Goal: Information Seeking & Learning: Learn about a topic

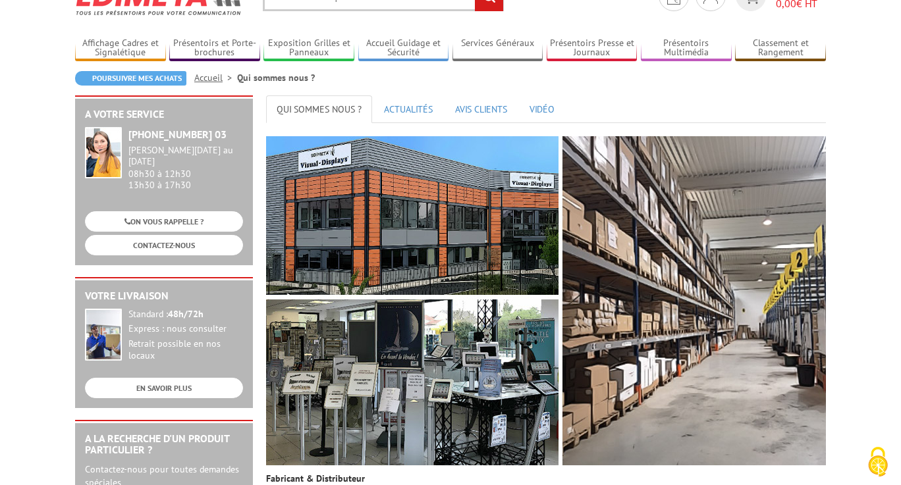
scroll to position [92, 0]
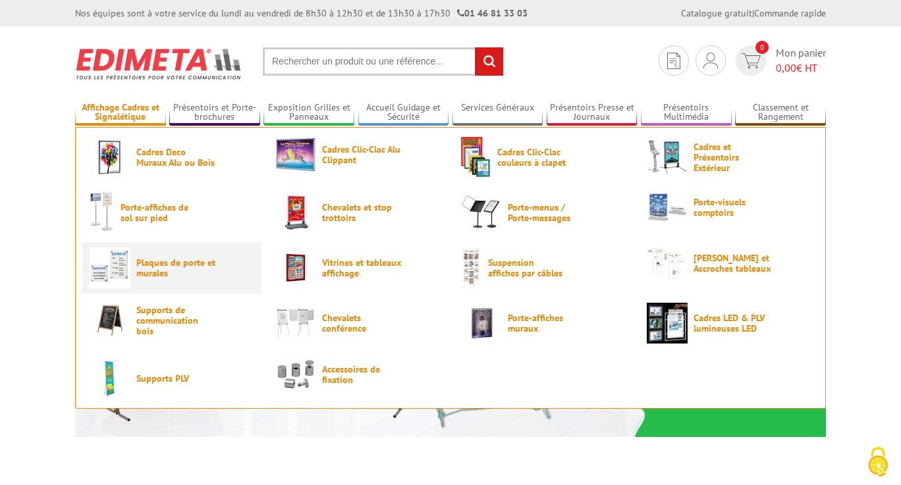
click at [152, 264] on span "Plaques de porte et murales" at bounding box center [175, 267] width 79 height 21
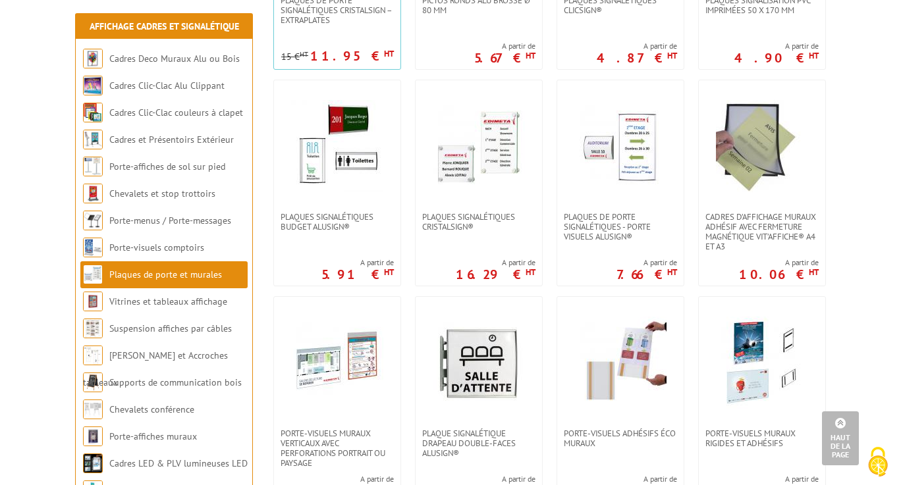
scroll to position [424, 0]
click at [640, 149] on img at bounding box center [620, 147] width 92 height 92
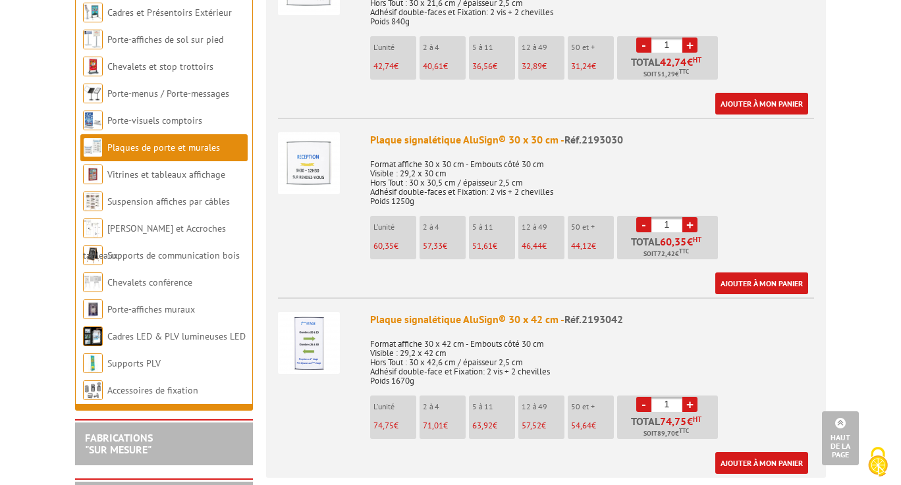
scroll to position [2209, 0]
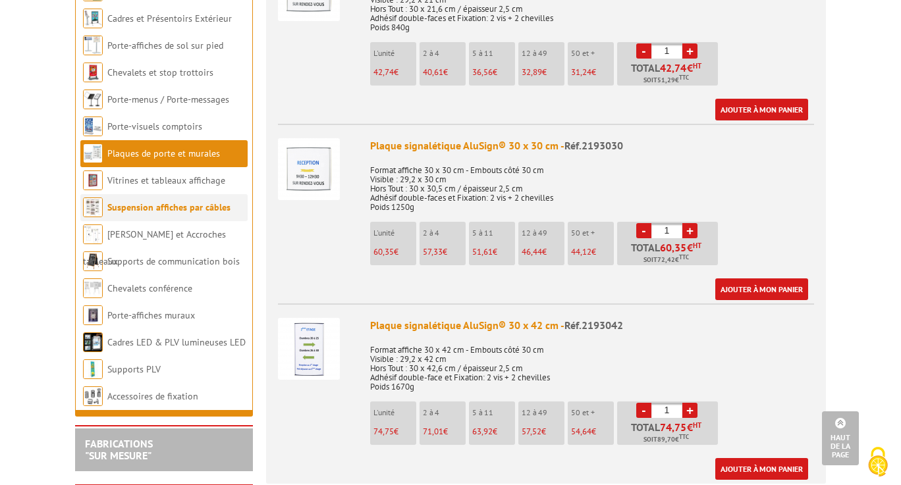
click at [139, 204] on link "Suspension affiches par câbles" at bounding box center [168, 207] width 123 height 12
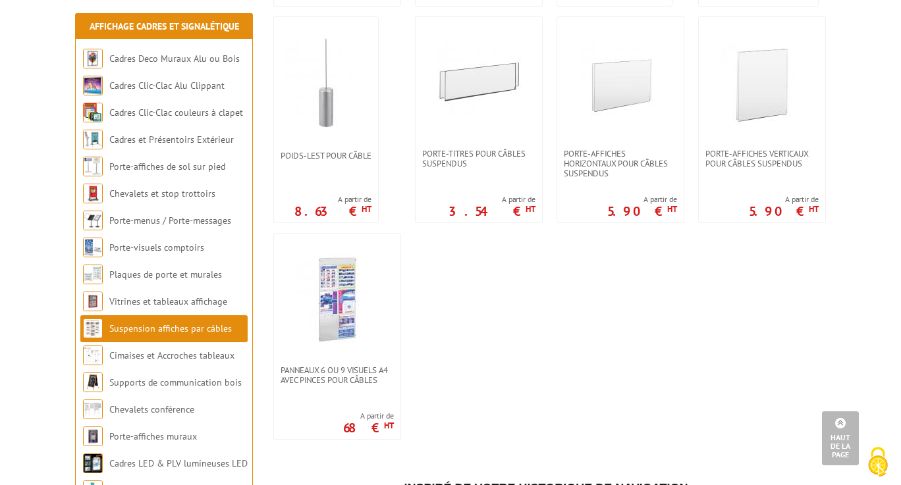
scroll to position [1155, 0]
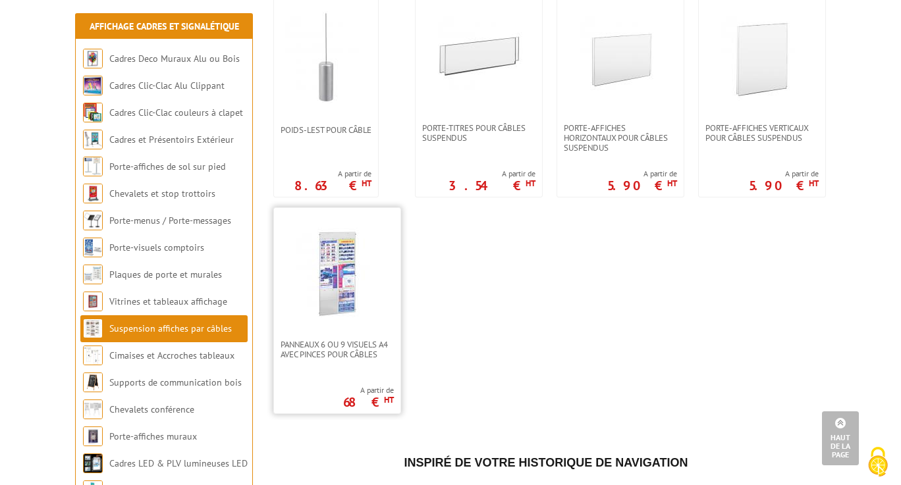
click at [346, 263] on img at bounding box center [337, 274] width 92 height 92
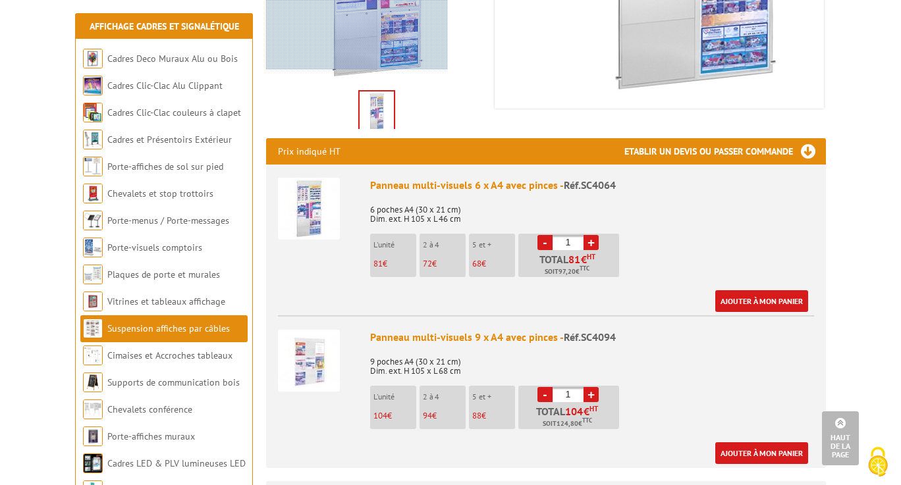
scroll to position [375, 0]
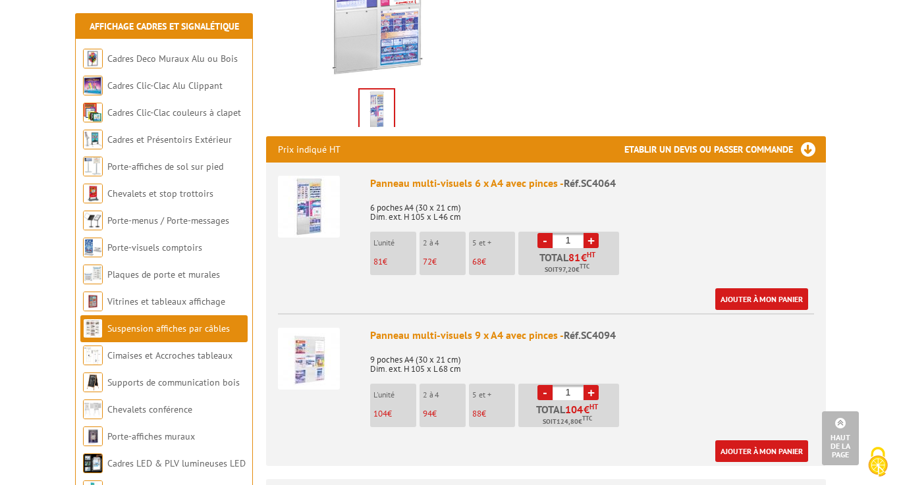
click at [317, 350] on img at bounding box center [309, 359] width 62 height 62
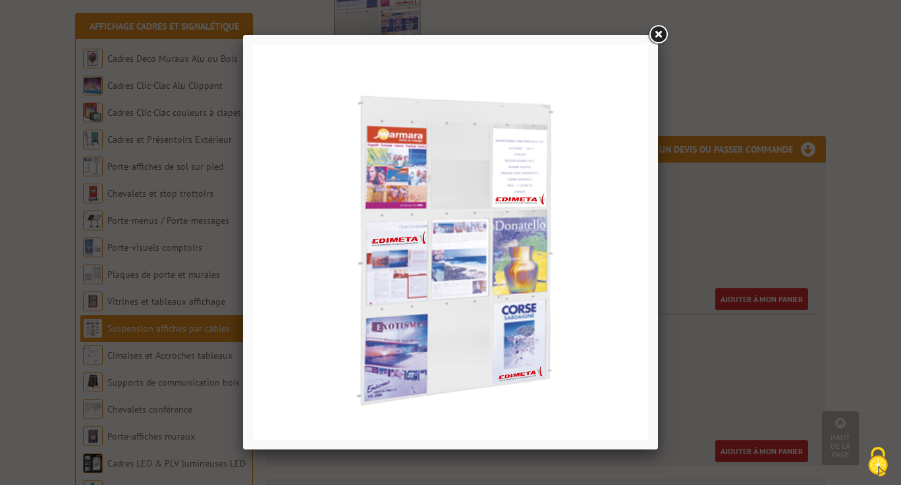
click at [664, 36] on link at bounding box center [658, 35] width 24 height 24
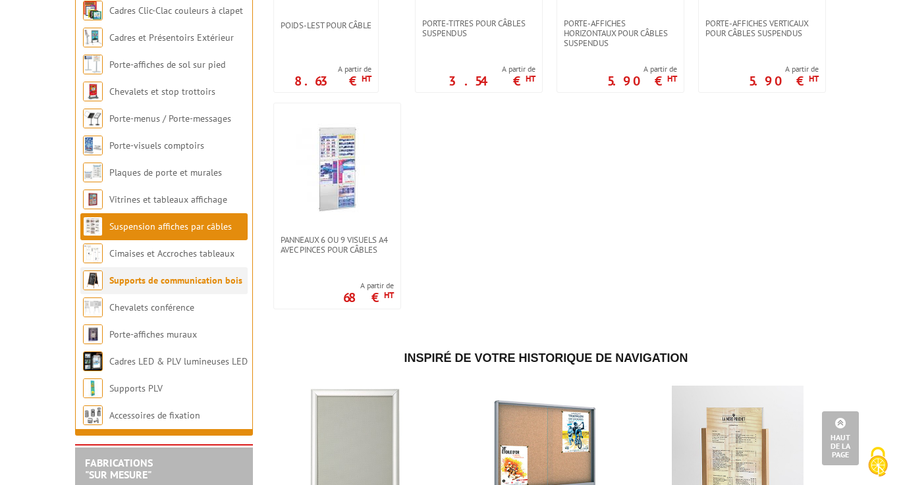
scroll to position [1255, 0]
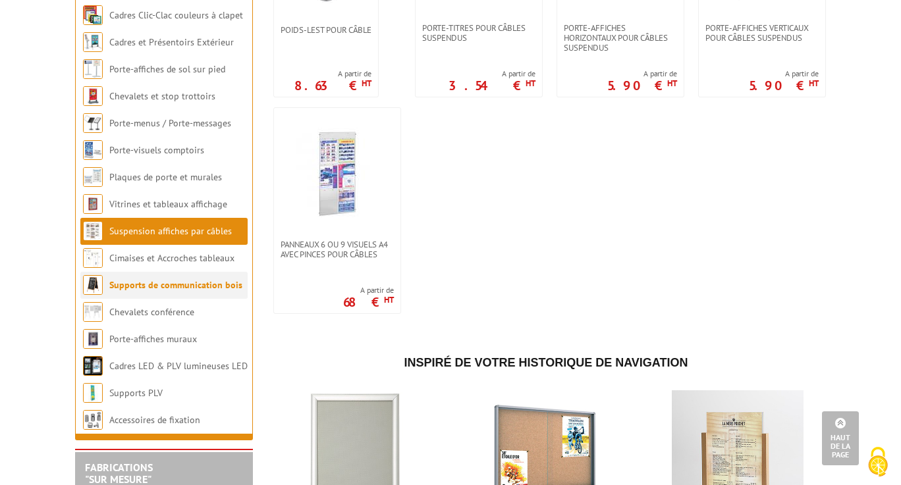
click at [159, 263] on link "Cimaises et Accroches tableaux" at bounding box center [171, 258] width 125 height 12
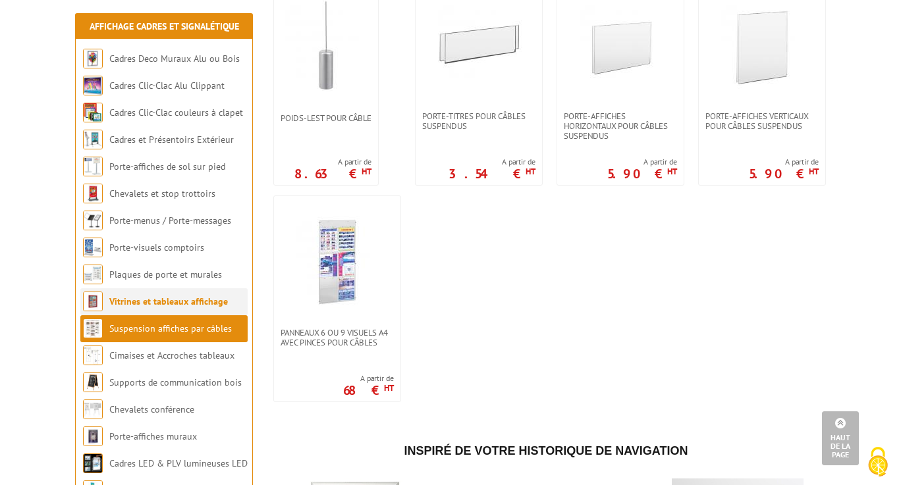
scroll to position [1155, 0]
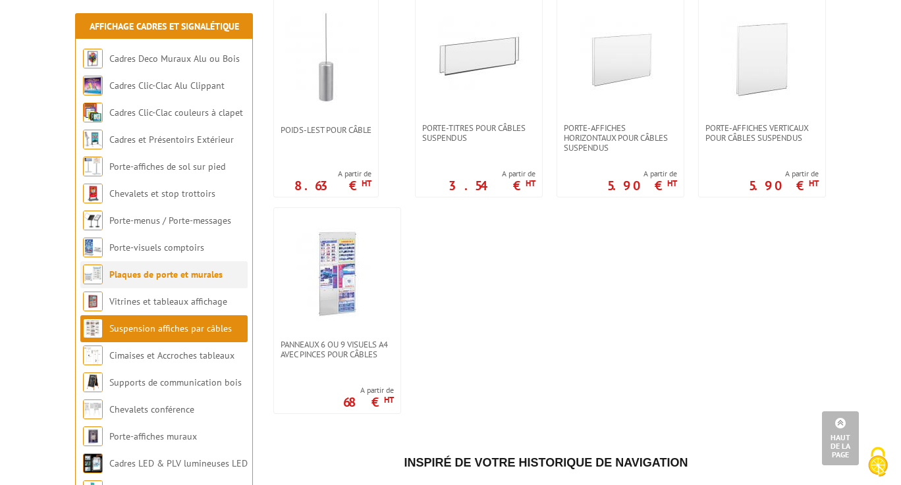
click at [140, 279] on link "Plaques de porte et murales" at bounding box center [165, 275] width 113 height 12
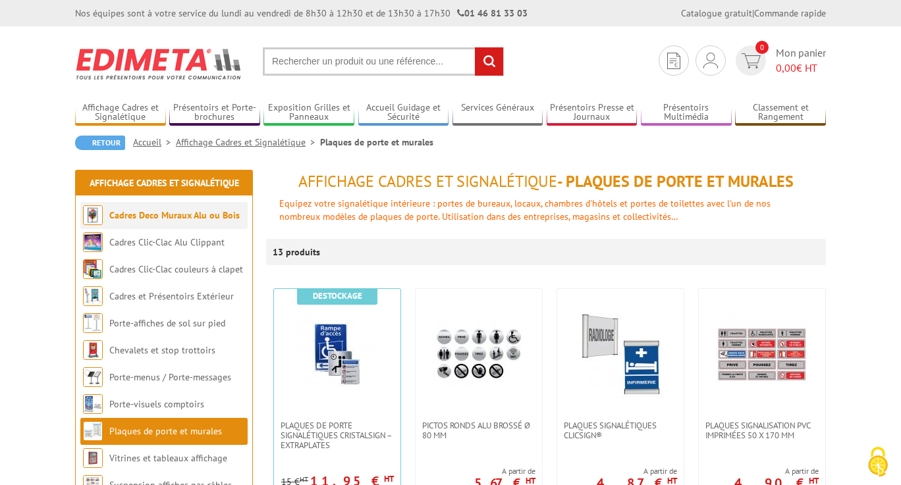
click at [163, 216] on link "Cadres Deco Muraux Alu ou Bois" at bounding box center [174, 215] width 130 height 12
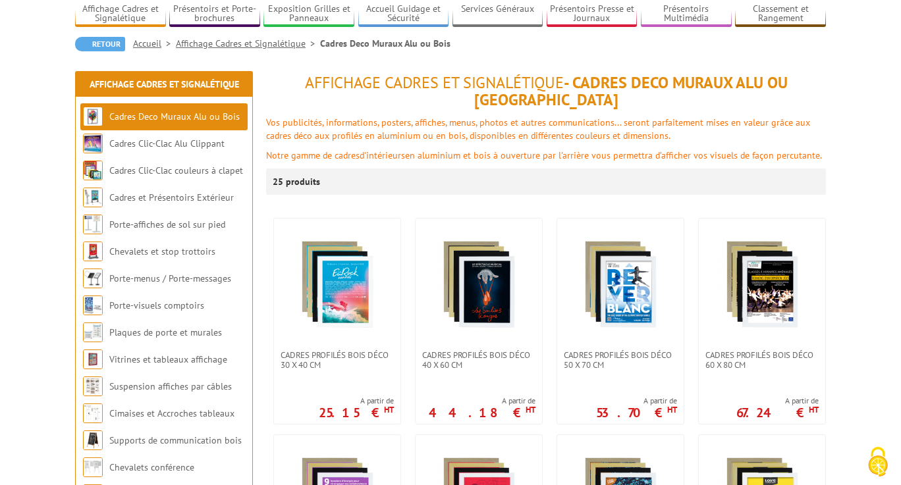
scroll to position [99, 0]
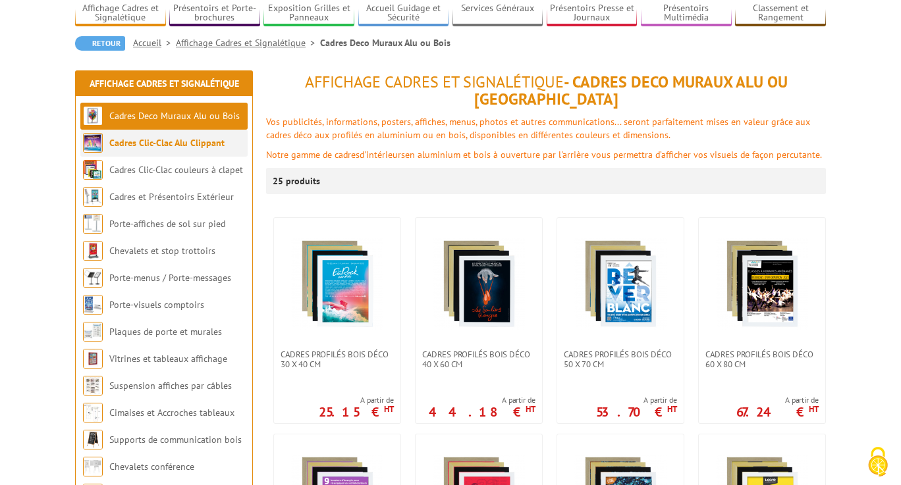
click at [169, 146] on link "Cadres Clic-Clac Alu Clippant" at bounding box center [166, 143] width 115 height 12
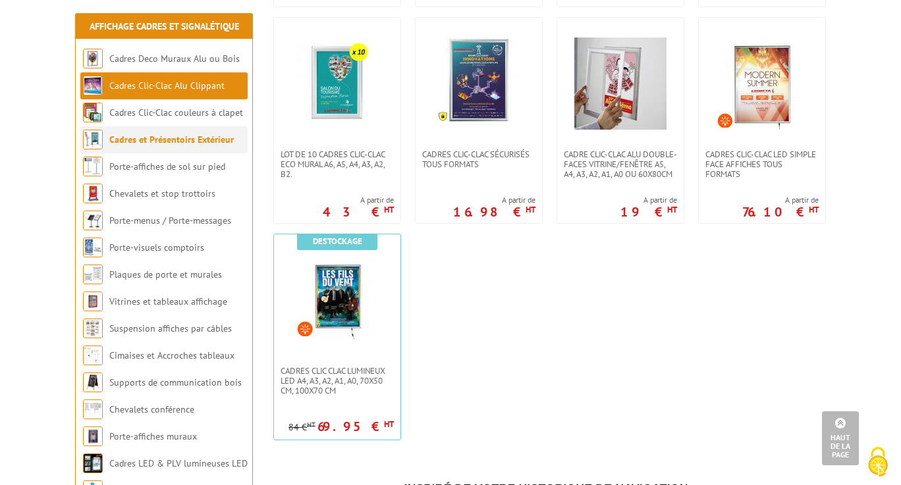
scroll to position [688, 0]
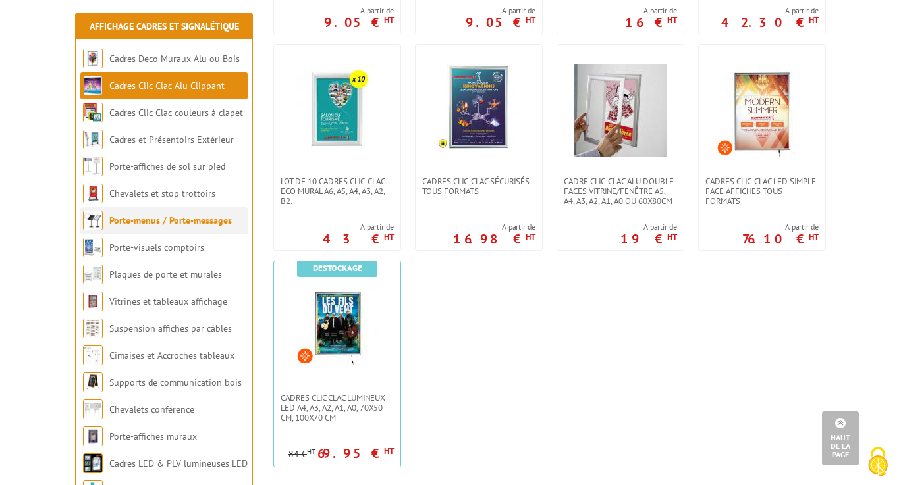
click at [144, 219] on link "Porte-menus / Porte-messages" at bounding box center [170, 221] width 122 height 12
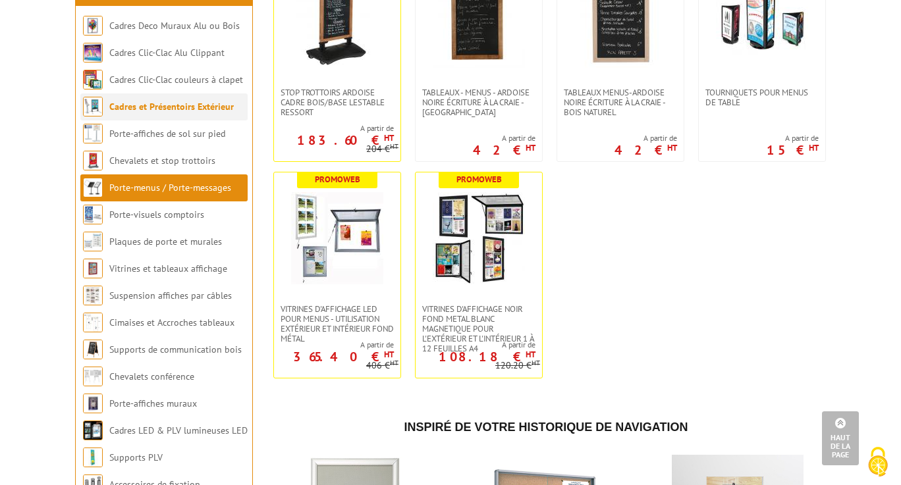
scroll to position [2057, 0]
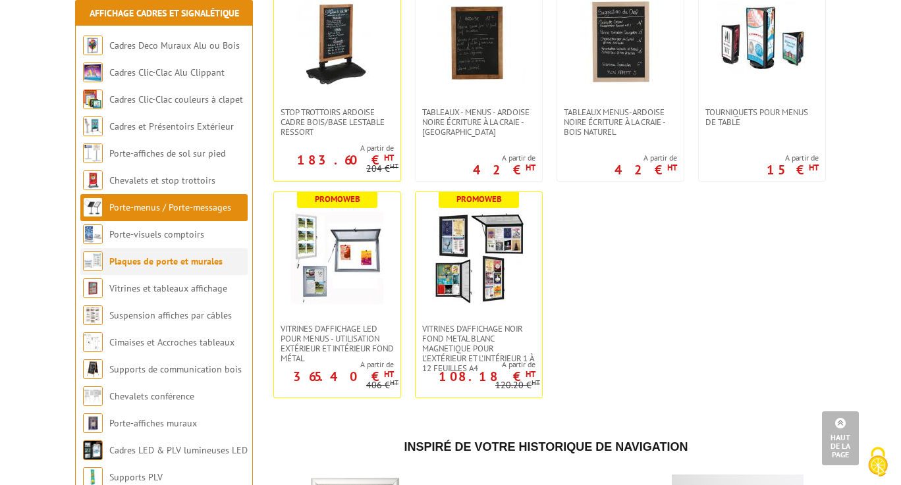
click at [153, 267] on link "Plaques de porte et murales" at bounding box center [165, 261] width 113 height 12
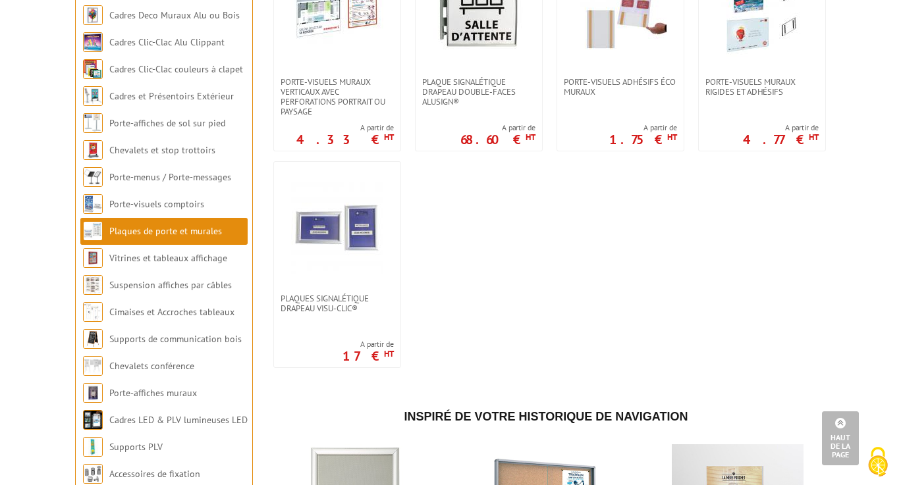
scroll to position [776, 0]
click at [150, 265] on link "Vitrines et tableaux affichage" at bounding box center [168, 259] width 119 height 12
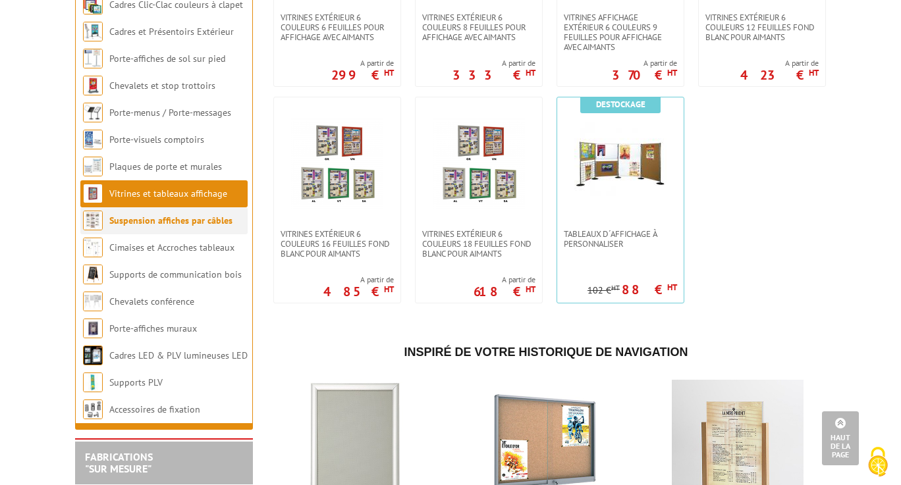
scroll to position [1297, 0]
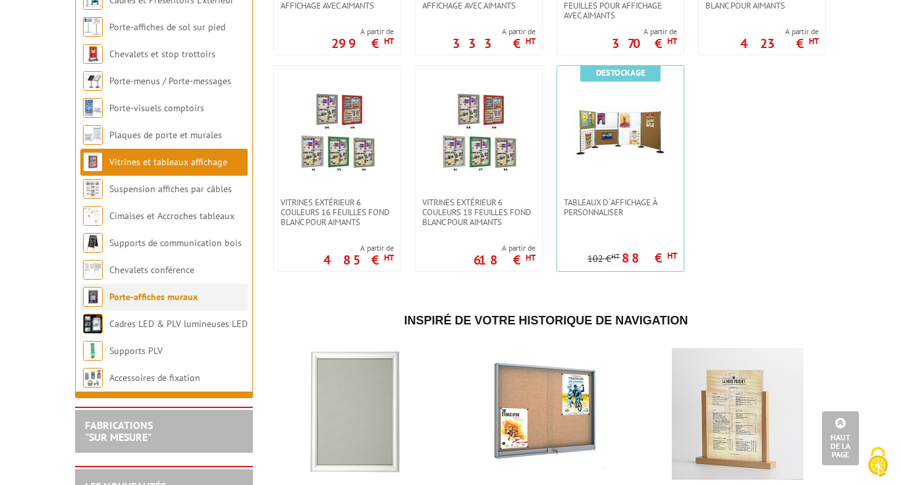
click at [141, 303] on link "Porte-affiches muraux" at bounding box center [153, 297] width 88 height 12
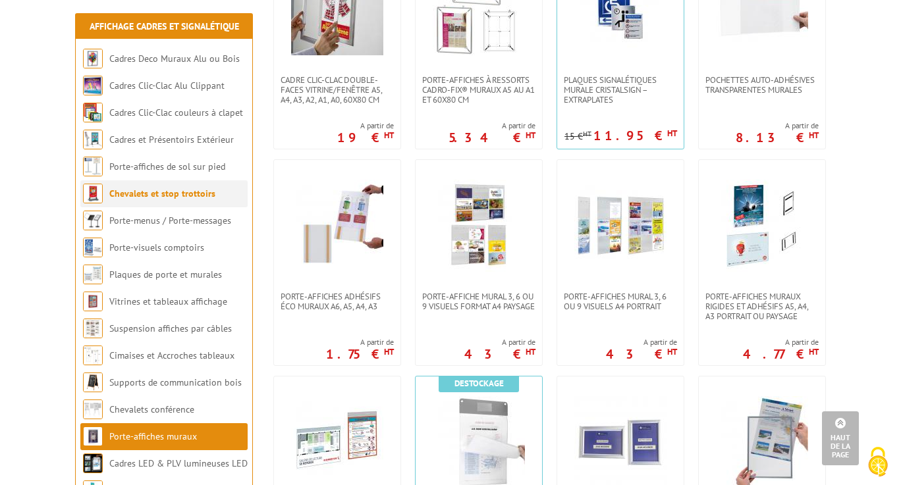
scroll to position [804, 0]
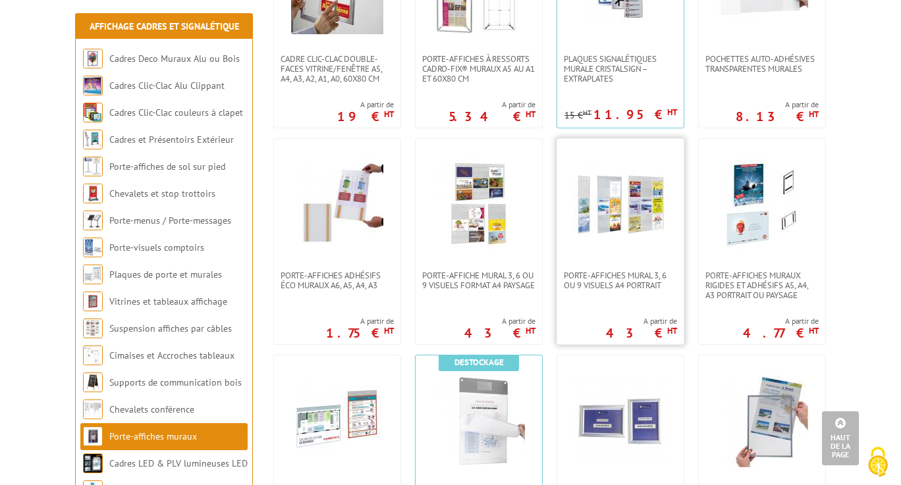
click at [633, 217] on img at bounding box center [620, 205] width 92 height 92
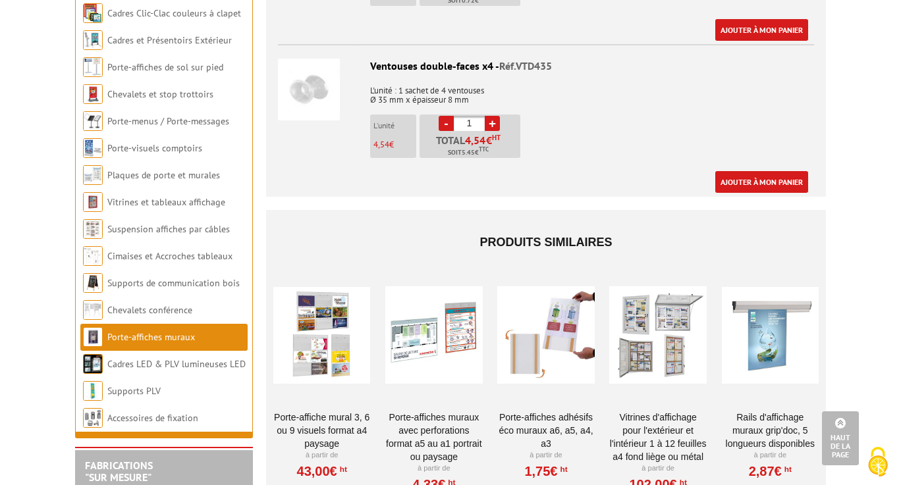
scroll to position [1657, 0]
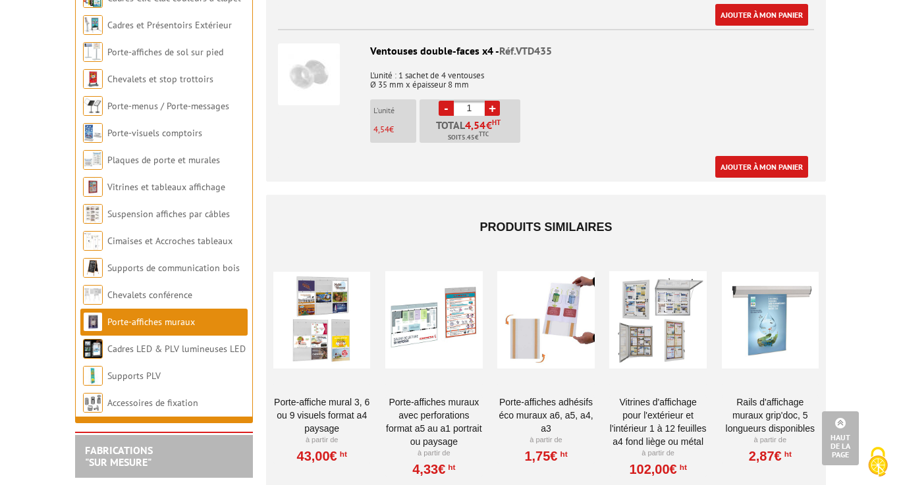
click at [652, 307] on div at bounding box center [657, 320] width 97 height 132
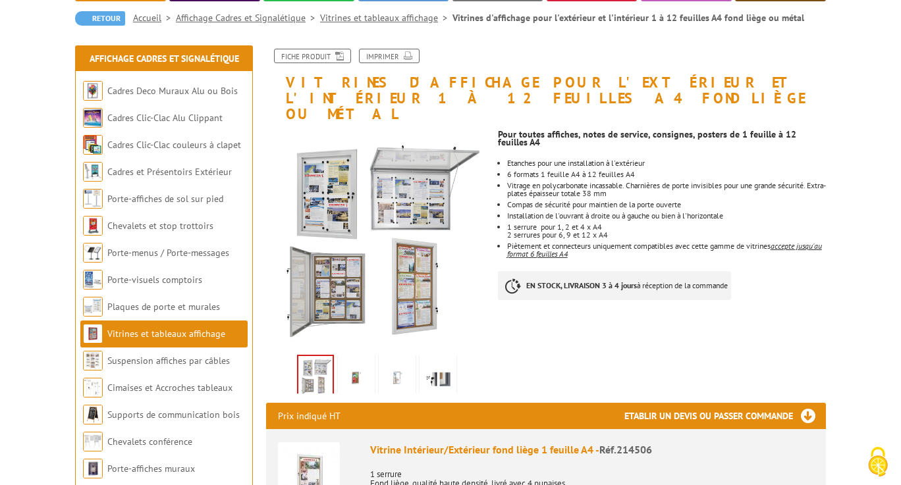
scroll to position [128, 0]
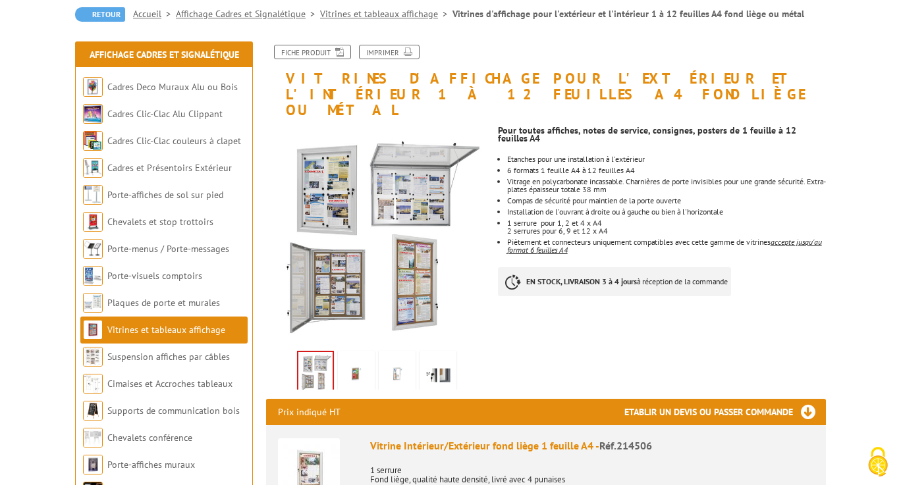
click at [353, 361] on img at bounding box center [356, 374] width 32 height 41
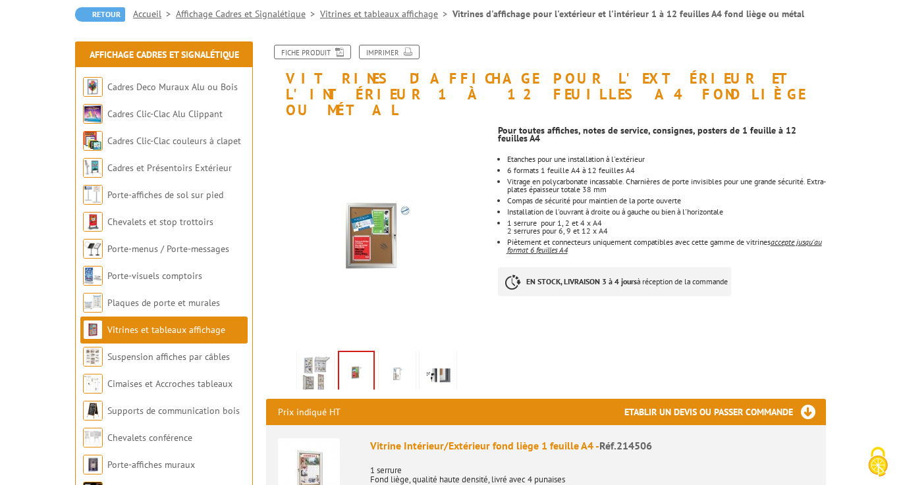
click at [404, 356] on img at bounding box center [397, 374] width 32 height 41
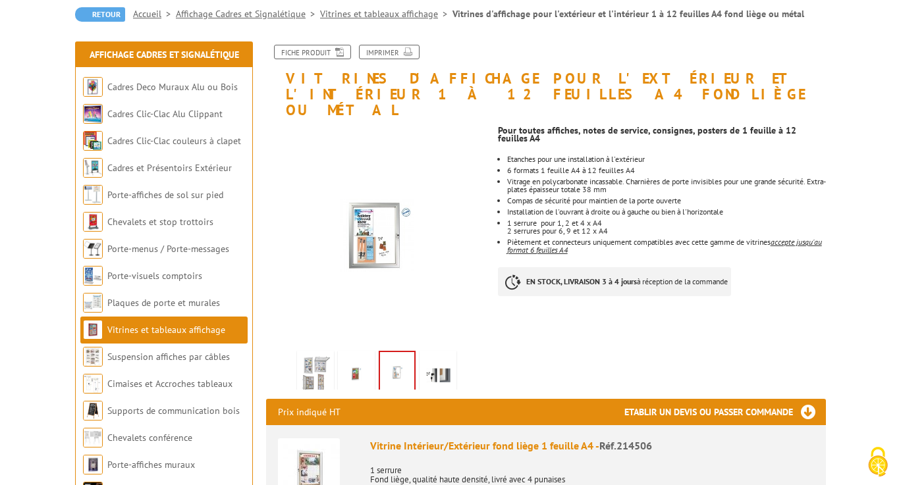
click at [444, 359] on img at bounding box center [438, 374] width 32 height 41
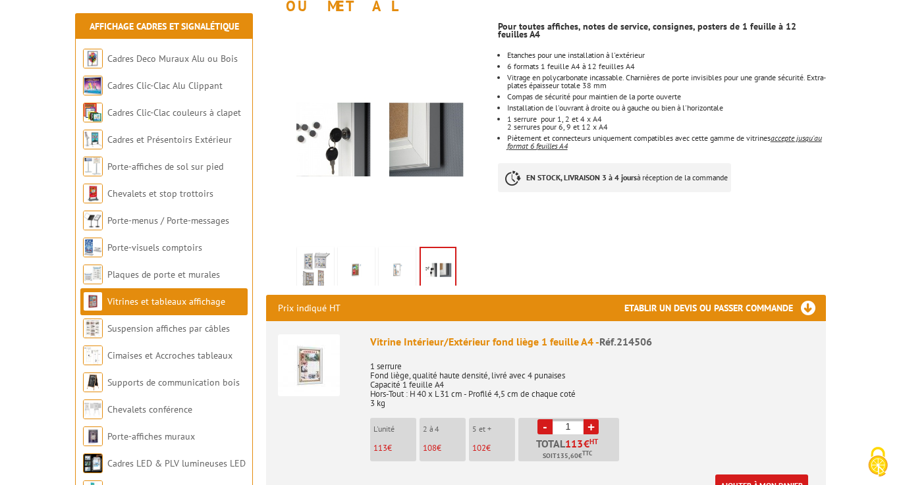
scroll to position [234, 0]
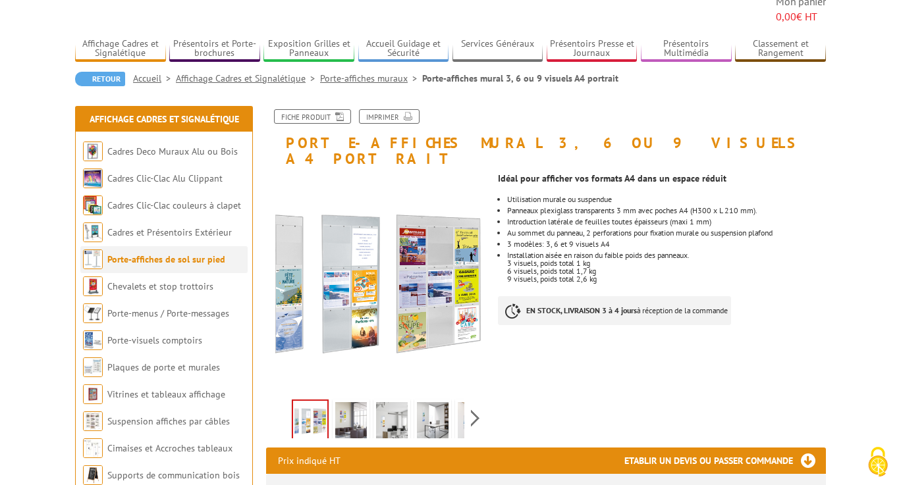
scroll to position [137, 0]
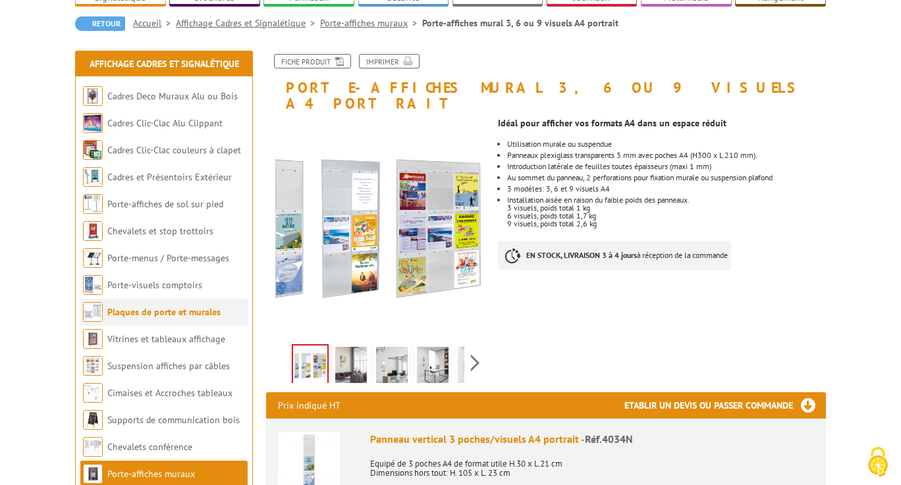
click at [139, 306] on link "Plaques de porte et murales" at bounding box center [163, 312] width 113 height 12
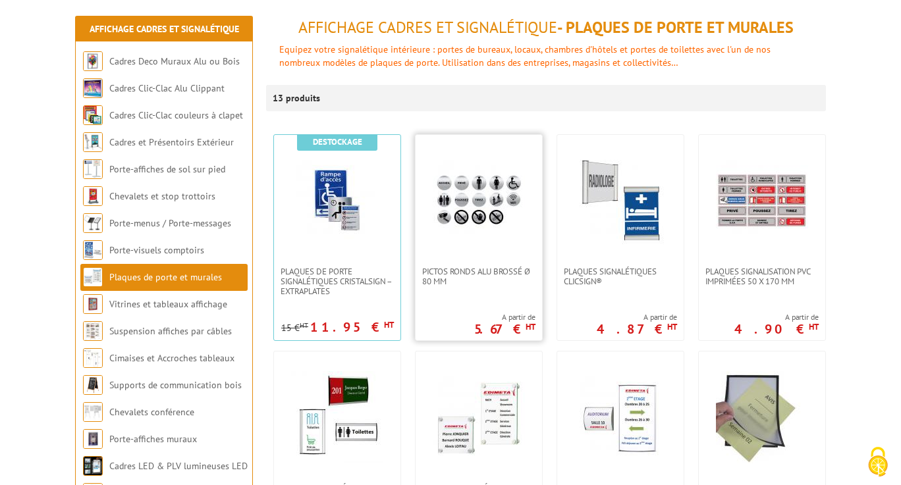
scroll to position [155, 0]
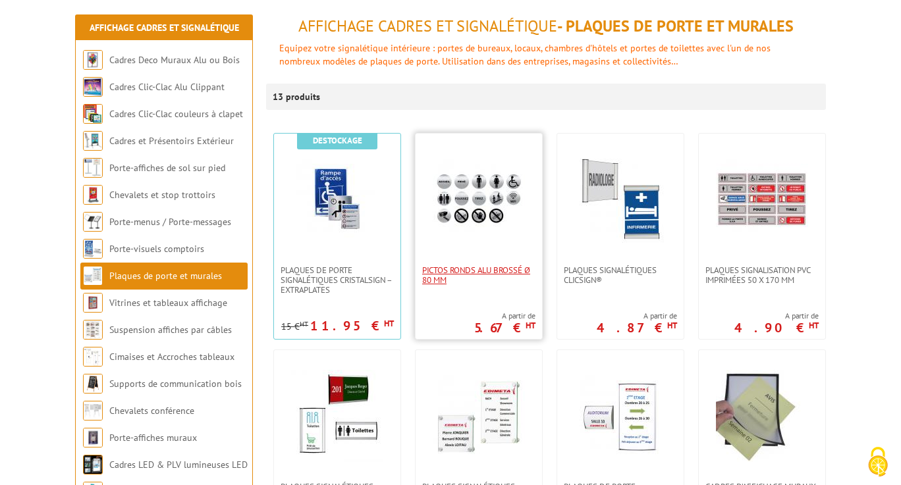
click at [494, 269] on span "Pictos ronds alu brossé Ø 80 mm" at bounding box center [478, 275] width 113 height 20
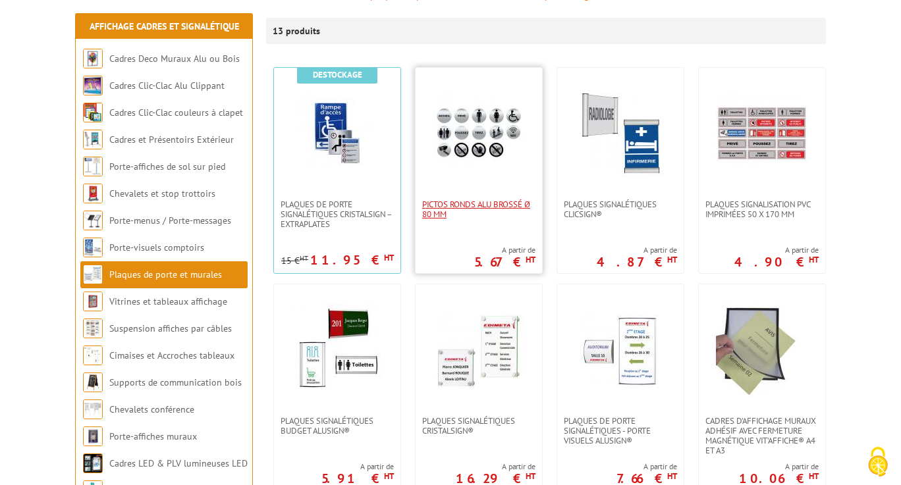
scroll to position [321, 0]
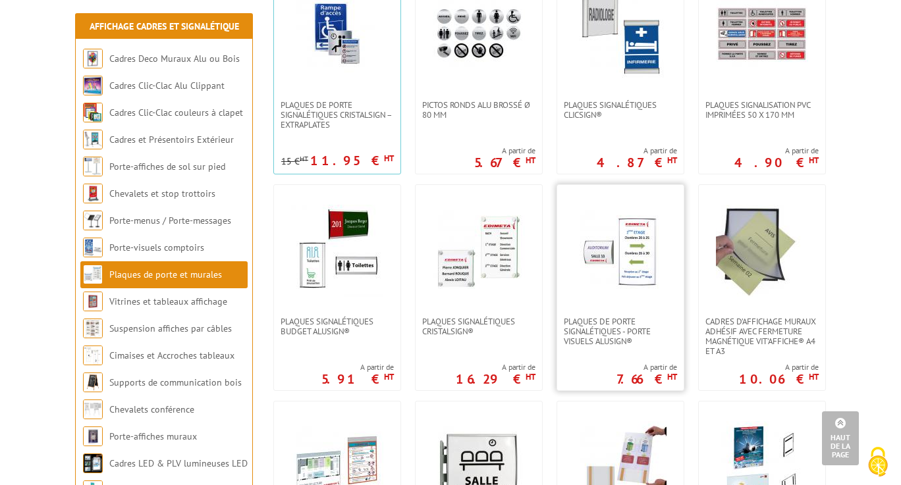
click at [634, 252] on img at bounding box center [620, 251] width 92 height 92
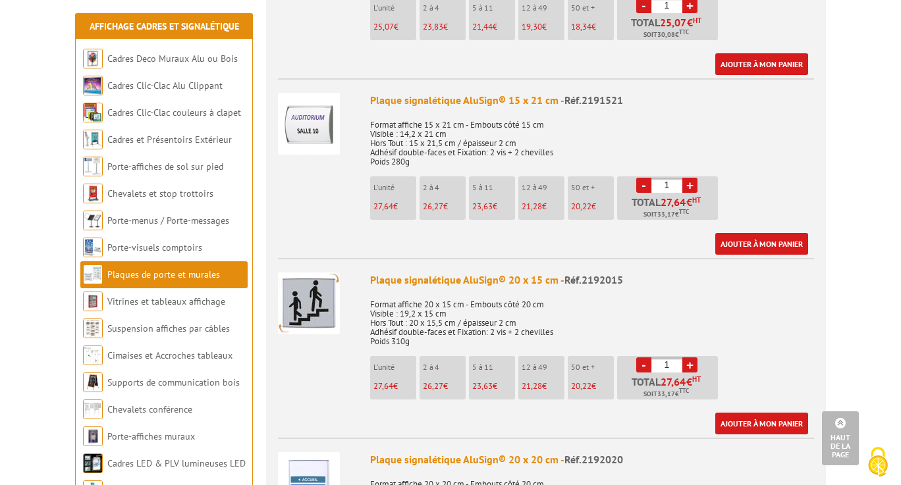
scroll to position [1315, 0]
